Goal: Transaction & Acquisition: Obtain resource

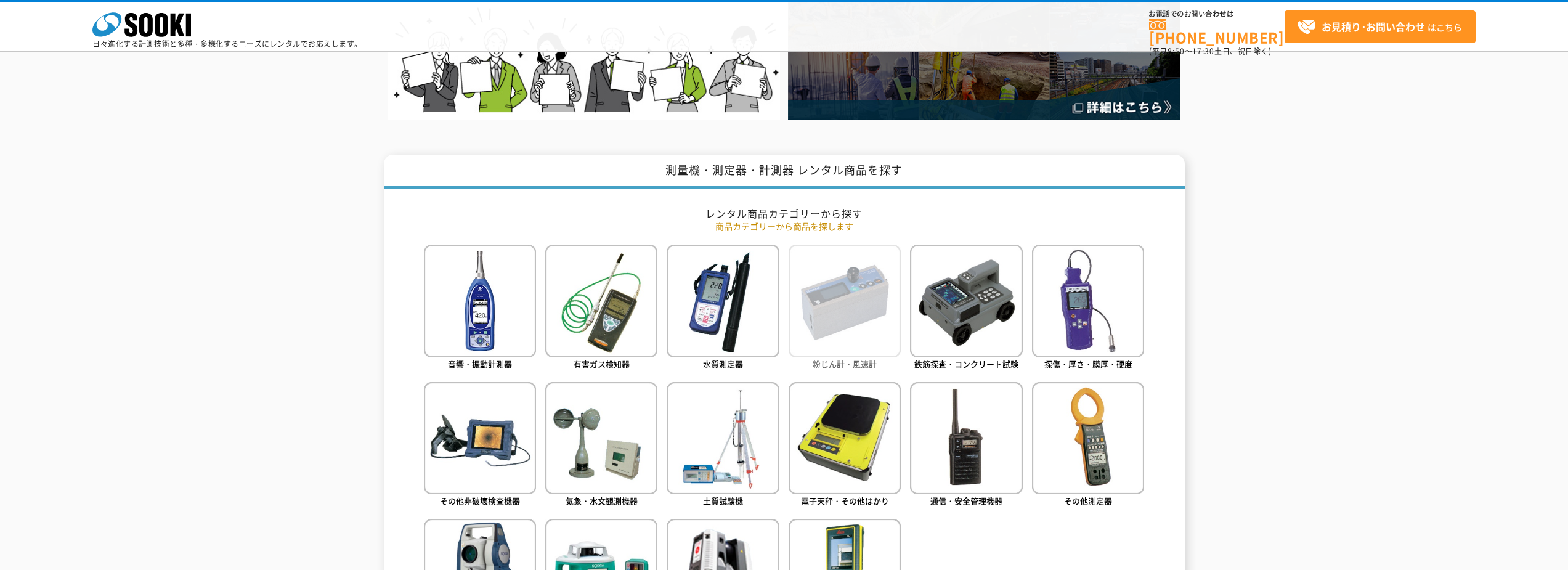
scroll to position [493, 0]
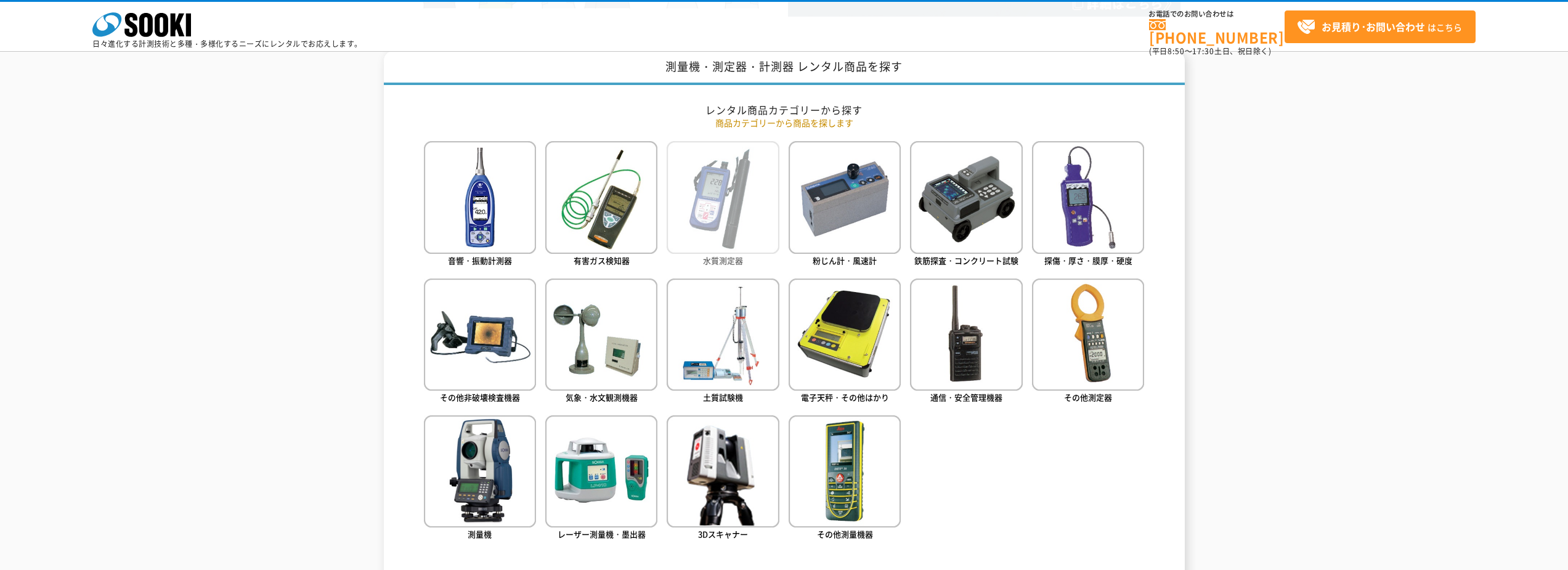
click at [736, 222] on img at bounding box center [723, 197] width 112 height 112
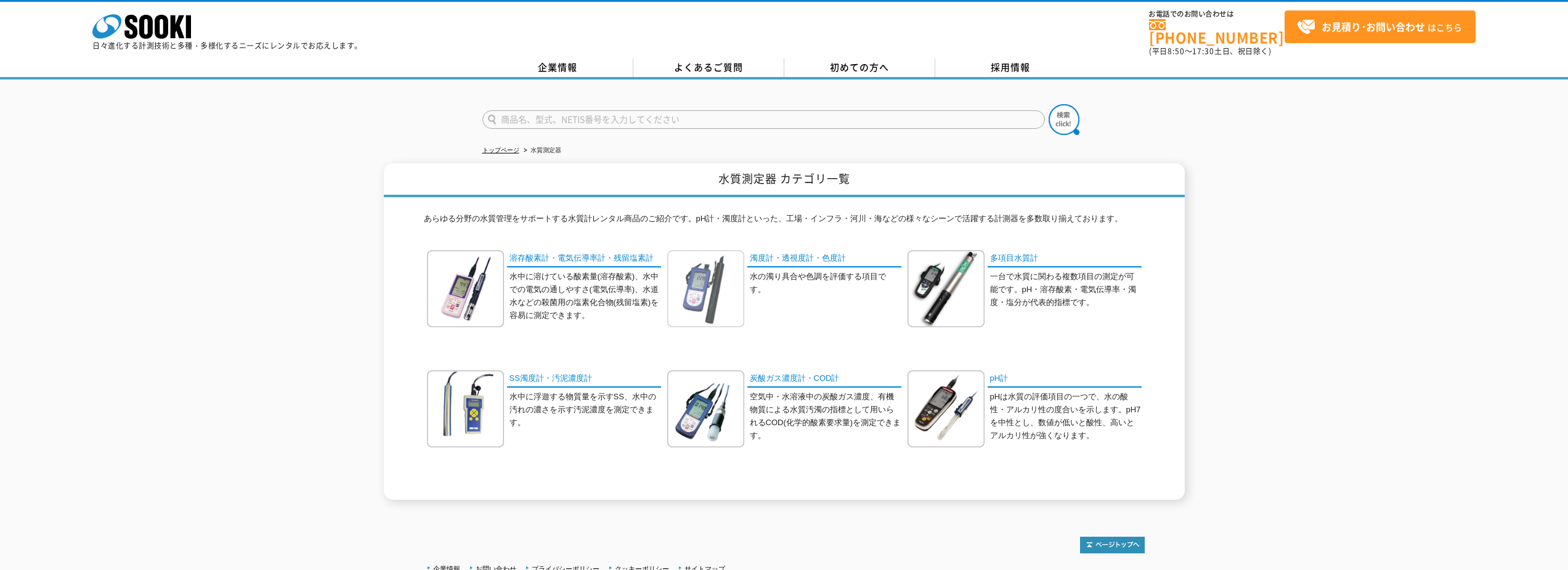
click at [695, 296] on img at bounding box center [705, 288] width 77 height 77
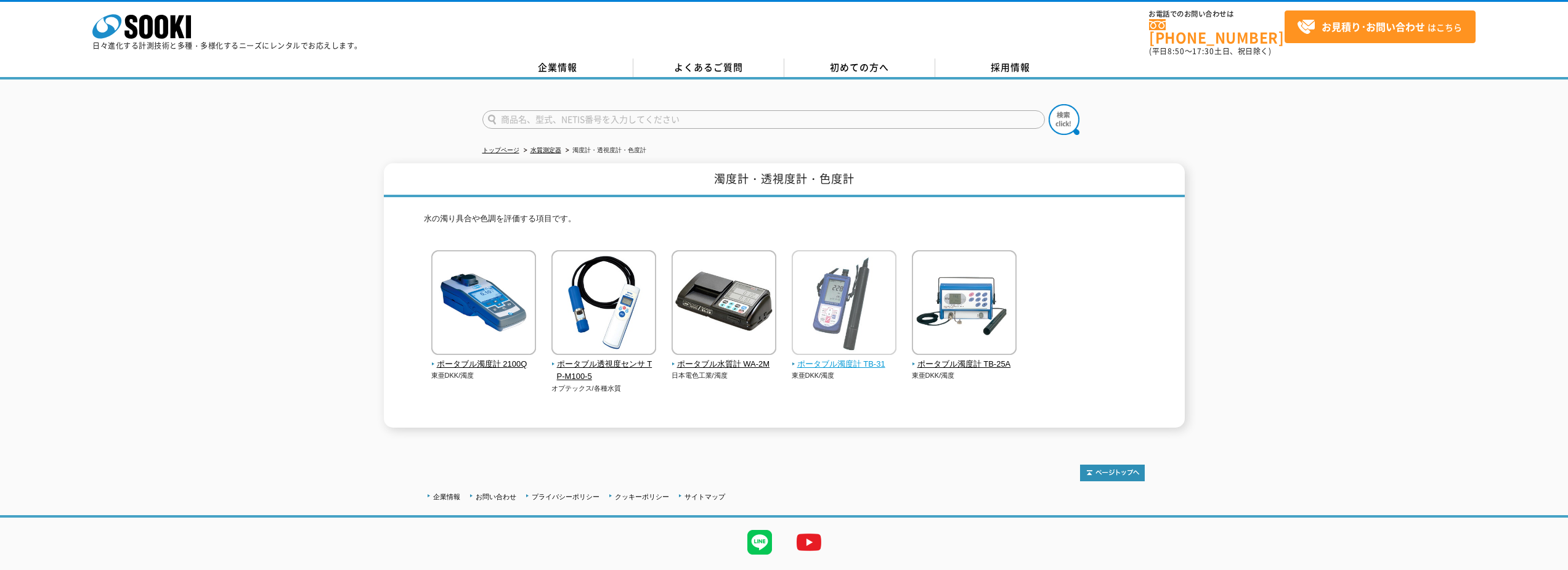
click at [841, 311] on img at bounding box center [844, 304] width 105 height 108
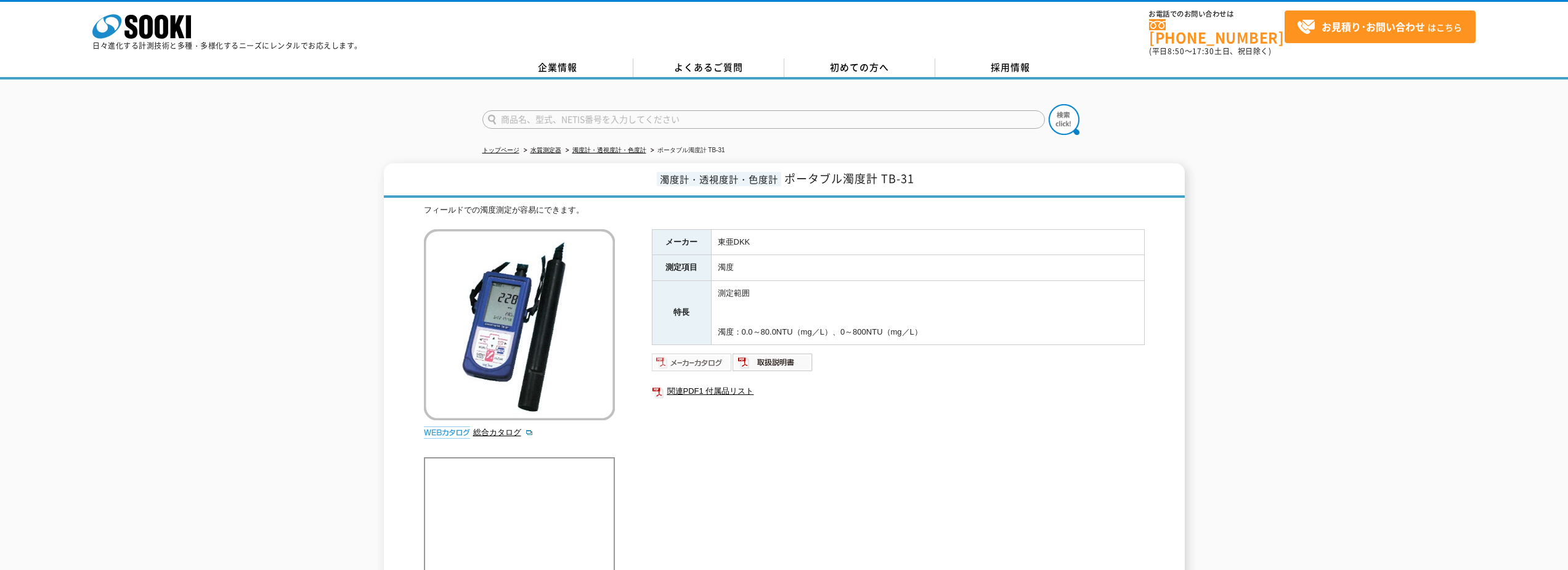
click at [691, 355] on img at bounding box center [692, 363] width 81 height 20
click at [793, 357] on img at bounding box center [773, 363] width 81 height 20
click at [713, 383] on link "関連PDF1 付属品リスト" at bounding box center [898, 391] width 493 height 16
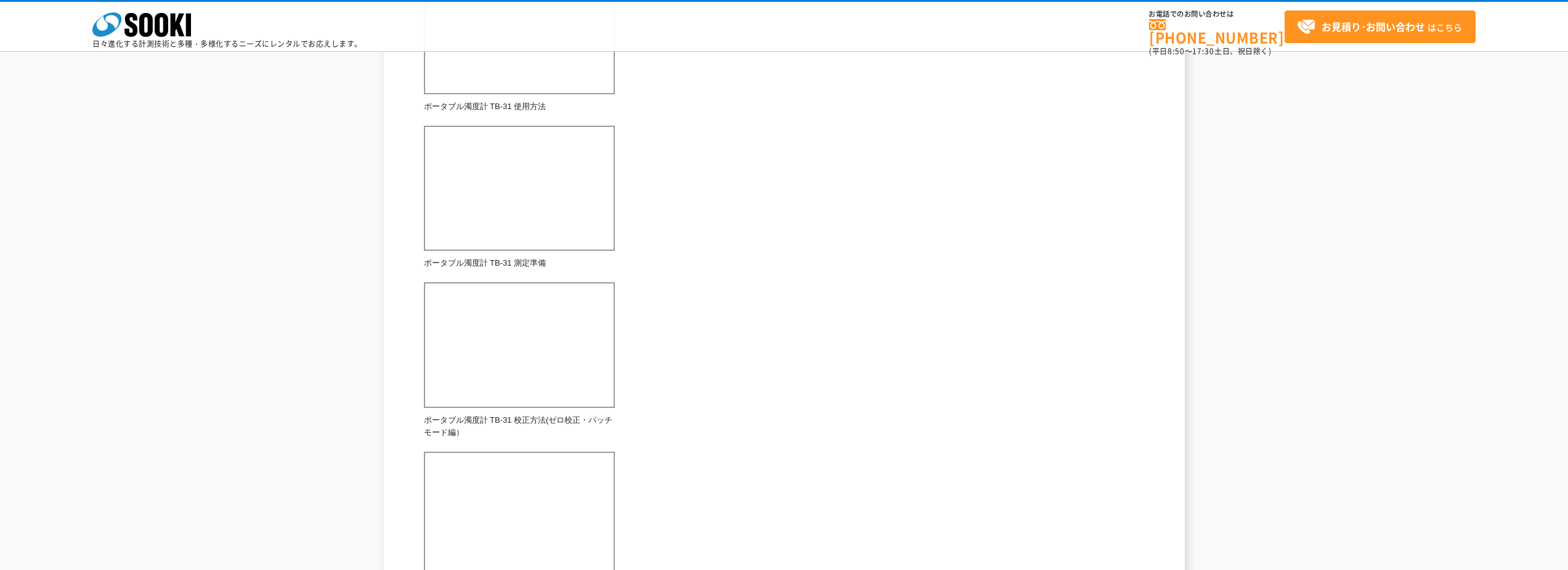
scroll to position [617, 0]
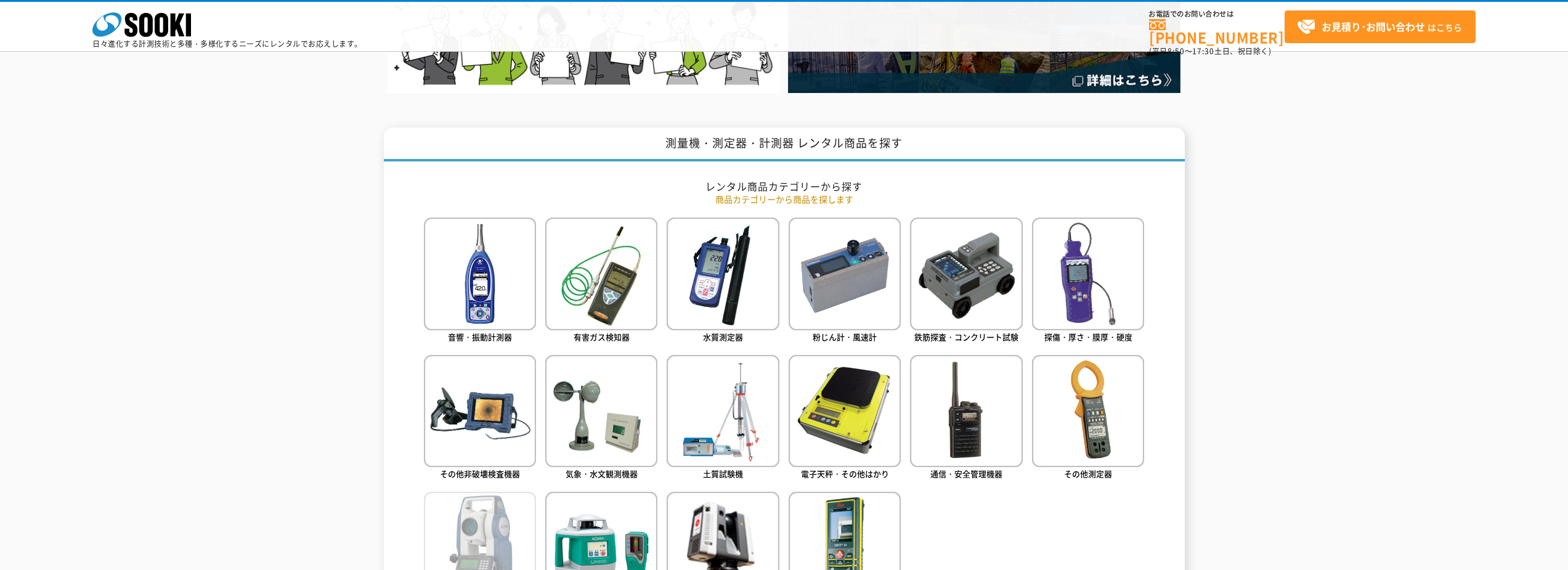
scroll to position [555, 0]
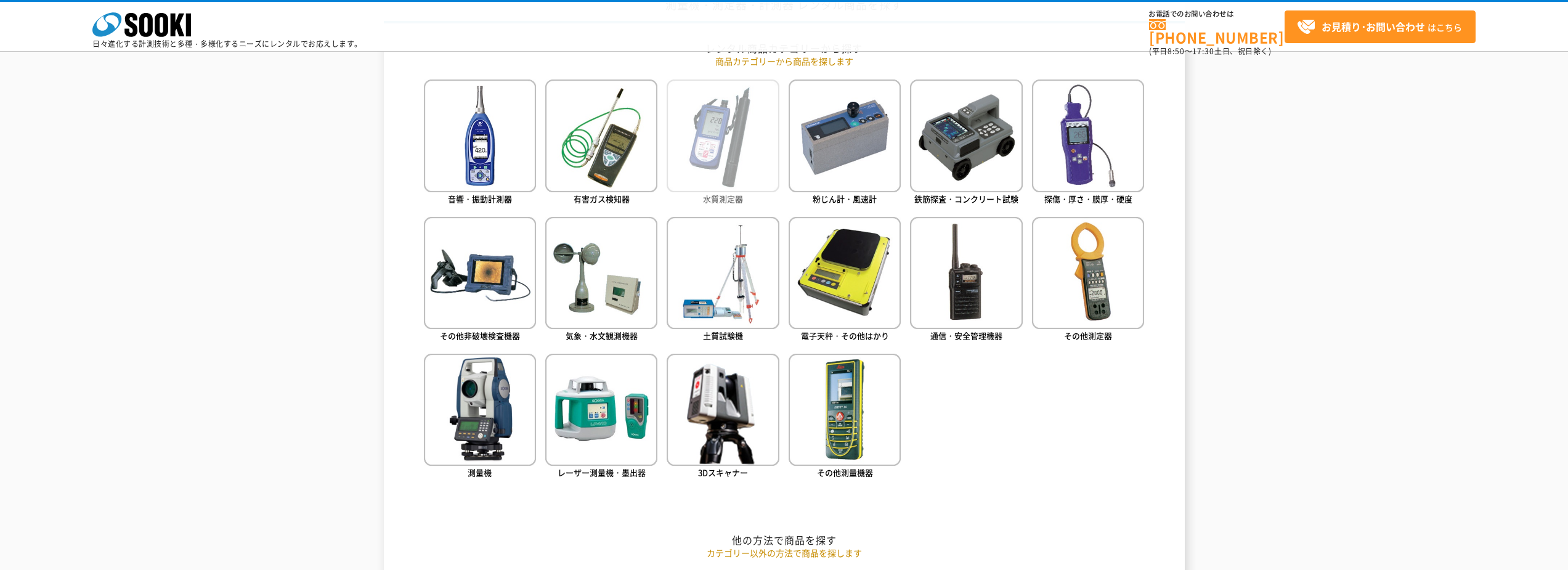
click at [704, 148] on img at bounding box center [723, 135] width 112 height 112
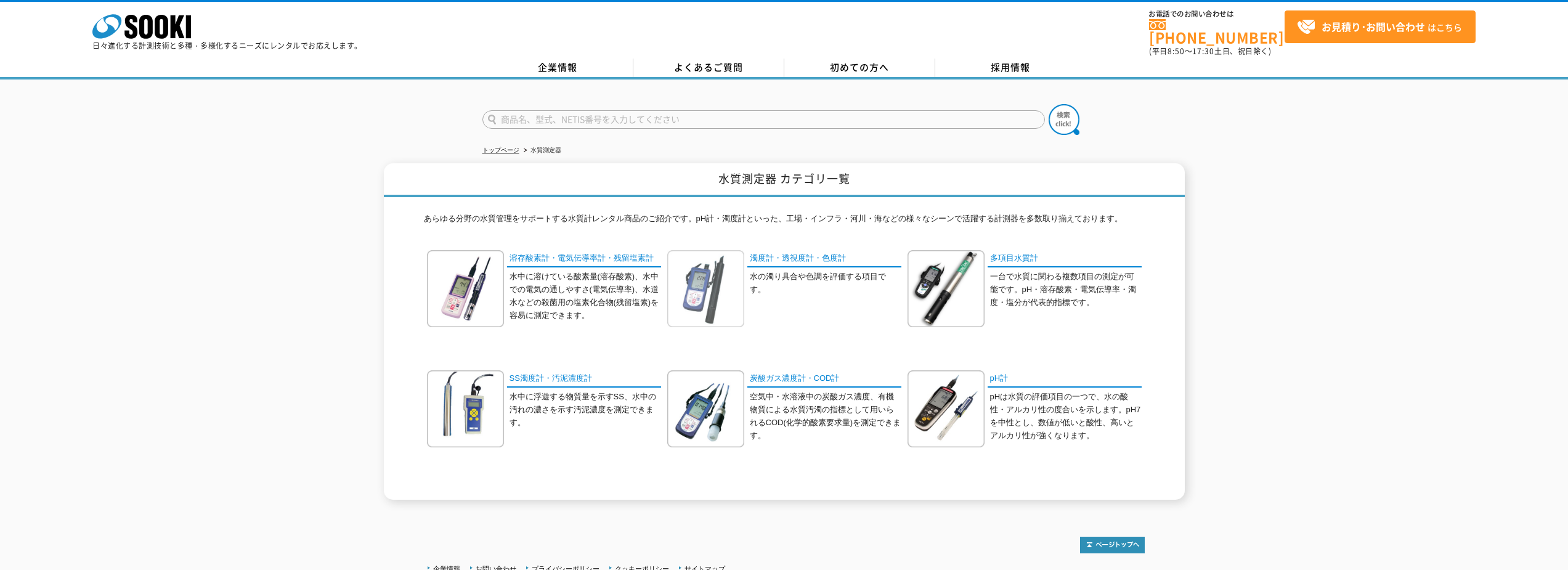
click at [714, 284] on img at bounding box center [705, 288] width 77 height 77
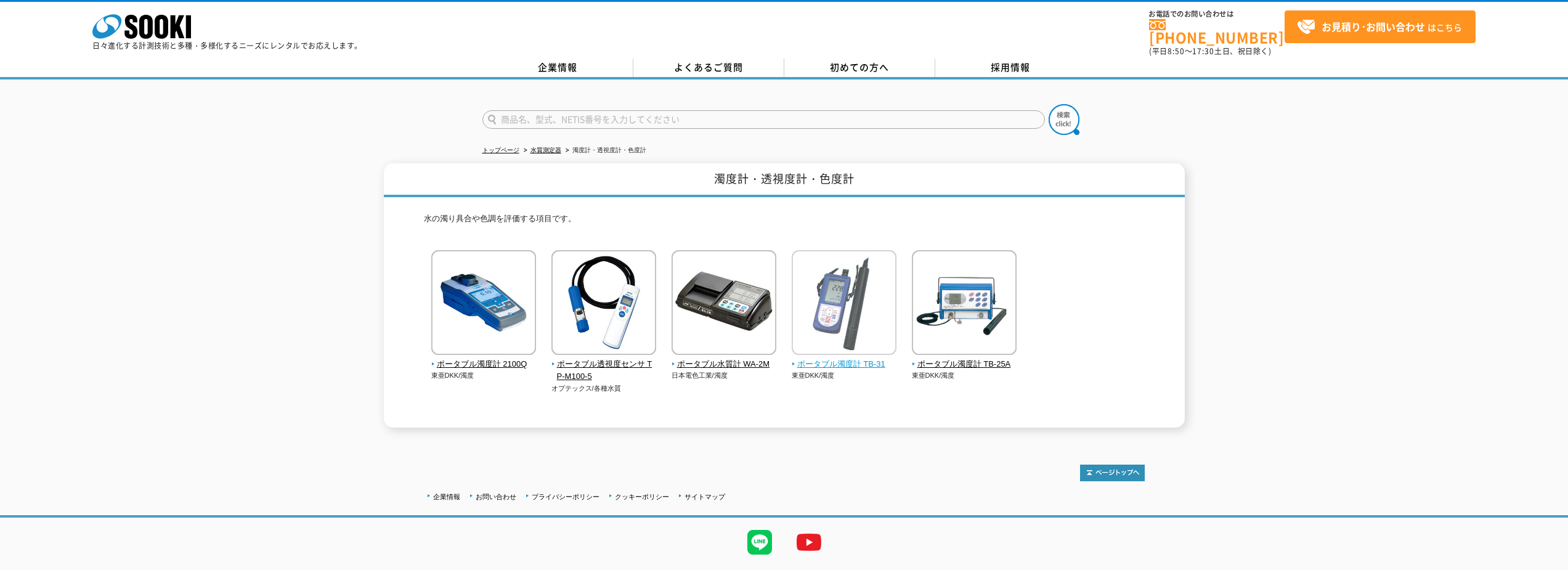
click at [815, 321] on img at bounding box center [844, 304] width 105 height 108
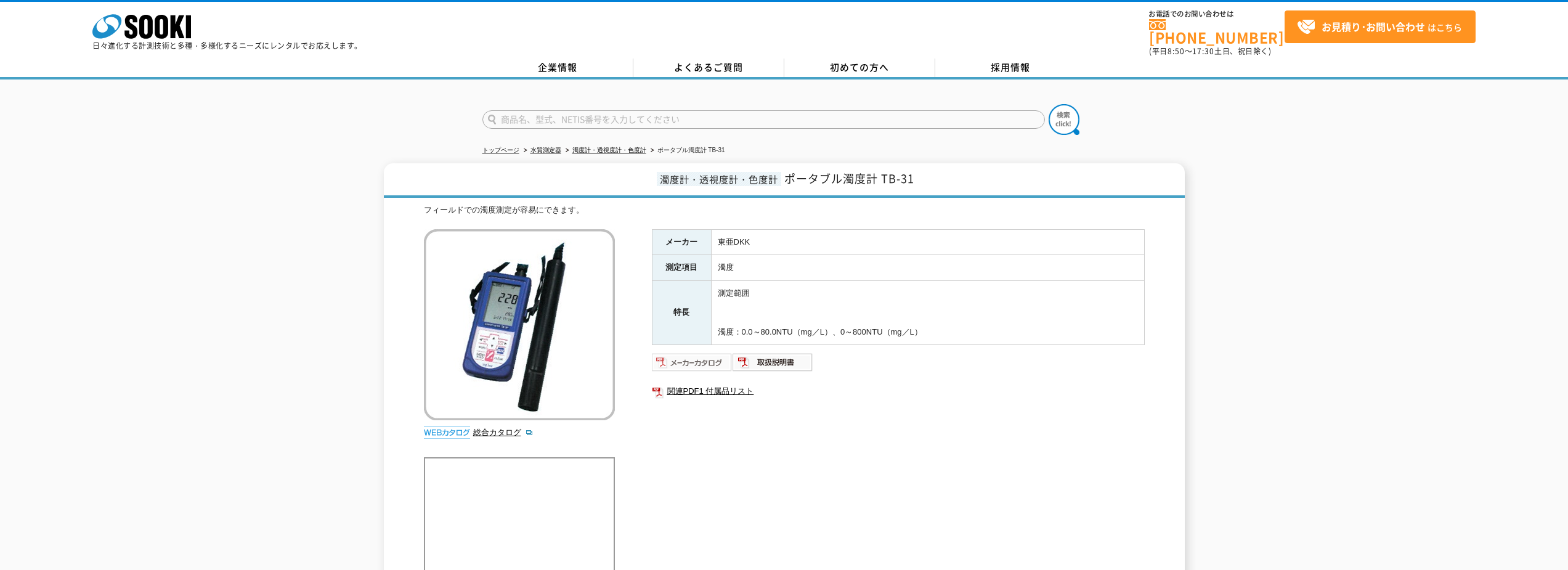
click at [683, 353] on img at bounding box center [692, 363] width 81 height 20
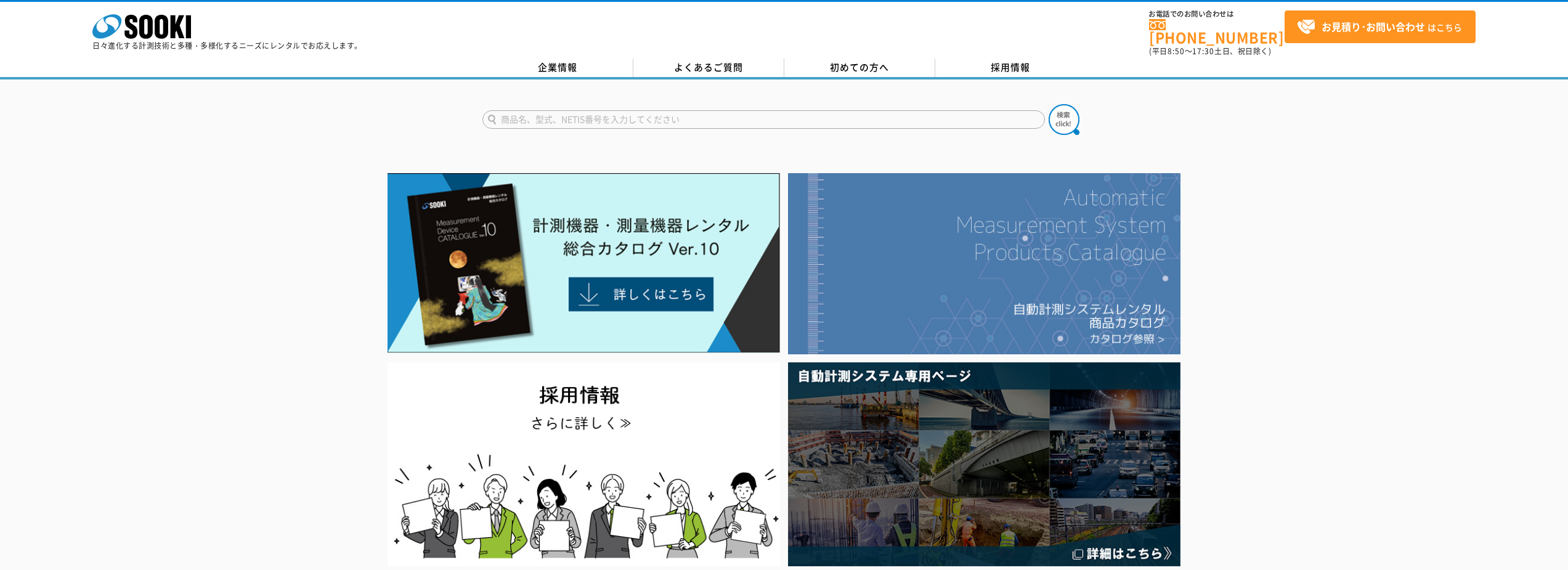
click at [1092, 233] on img at bounding box center [984, 263] width 392 height 181
